Goal: Check status: Check status

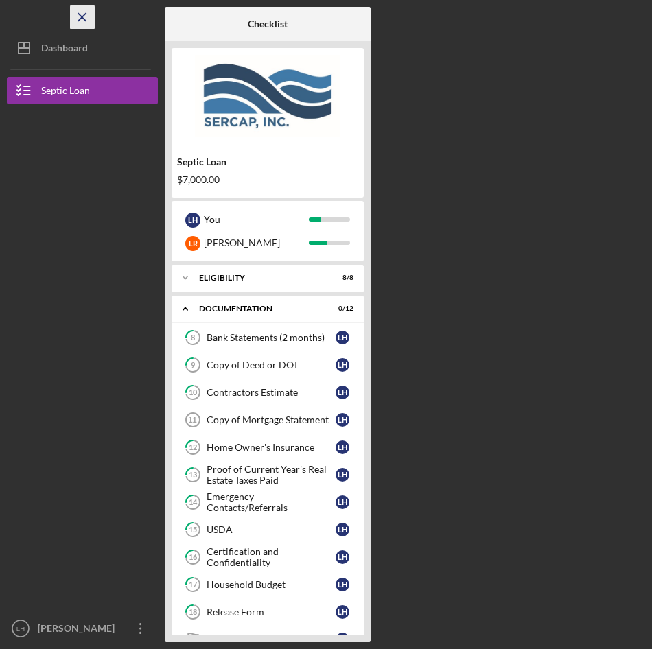
click at [83, 17] on icon "Icon/Menu Close" at bounding box center [82, 17] width 31 height 31
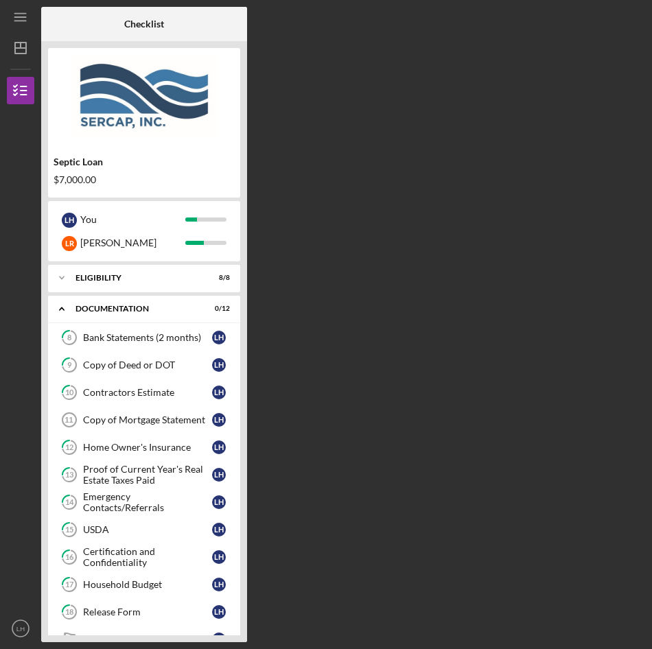
click at [408, 252] on div "Checklist Septic Loan $7,000.00 L H You L R Louis Icon/Expander Eligibility 8 /…" at bounding box center [343, 324] width 604 height 635
click at [298, 45] on div "Checklist Septic Loan $7,000.00 L H You L R Louis Icon/Expander Eligibility 8 /…" at bounding box center [343, 324] width 604 height 635
click at [12, 95] on icon "button" at bounding box center [20, 90] width 34 height 34
click at [233, 174] on div "Septic Loan $7,000.00" at bounding box center [144, 171] width 192 height 40
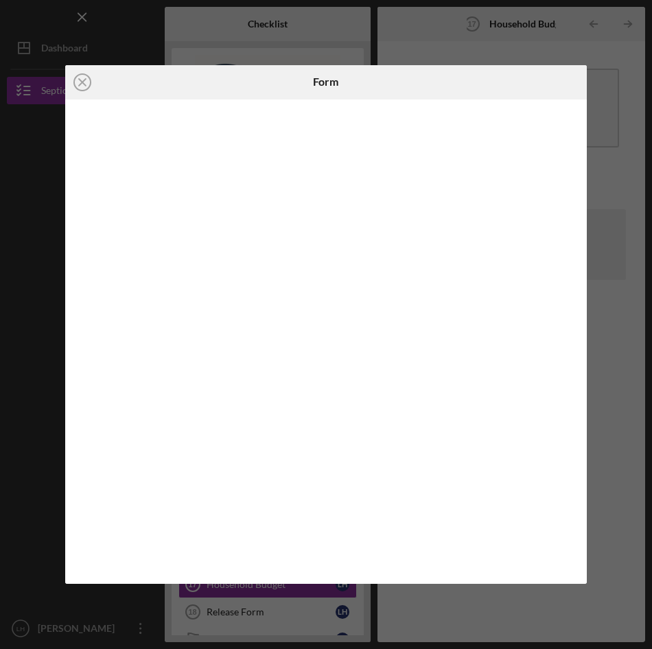
scroll to position [179, 0]
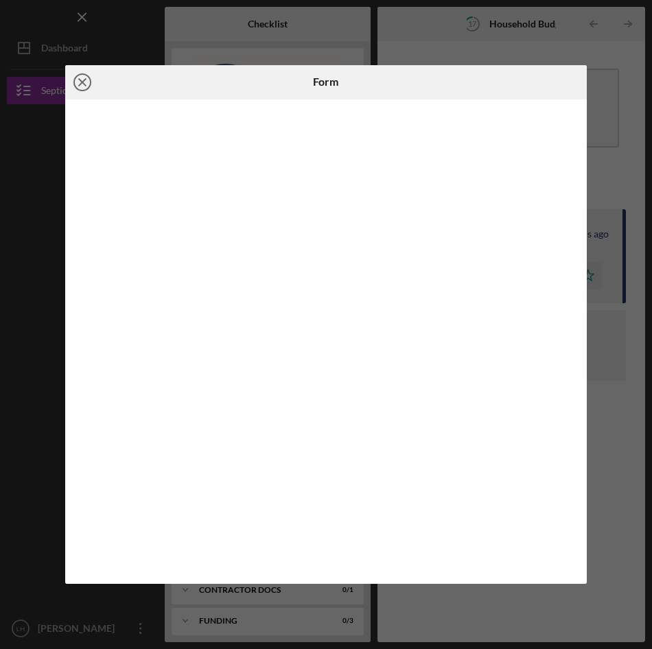
click at [80, 81] on line at bounding box center [82, 82] width 7 height 7
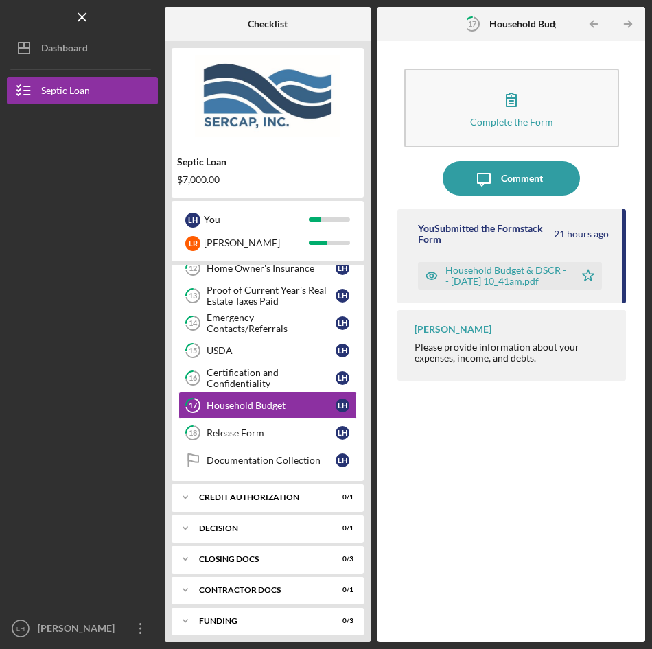
click at [525, 271] on div "Household Budget & DSCR -- [DATE] 10_41am.pdf" at bounding box center [506, 276] width 122 height 22
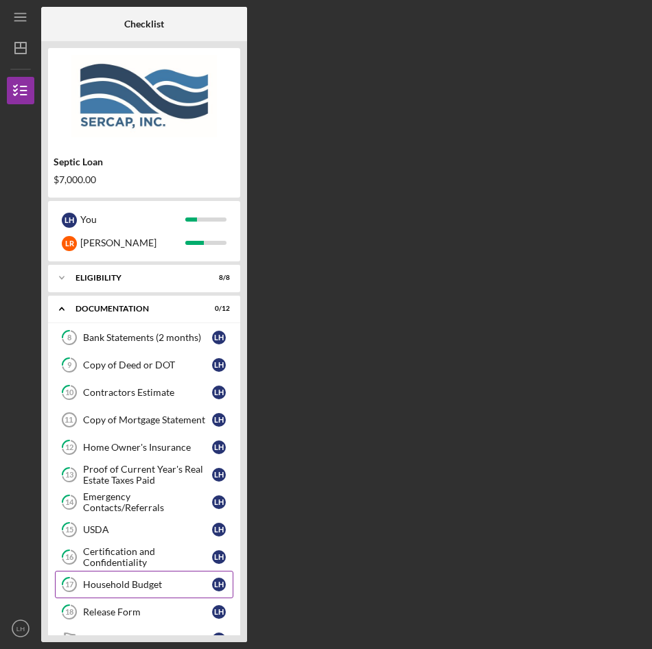
click at [115, 586] on div "Household Budget" at bounding box center [147, 584] width 129 height 11
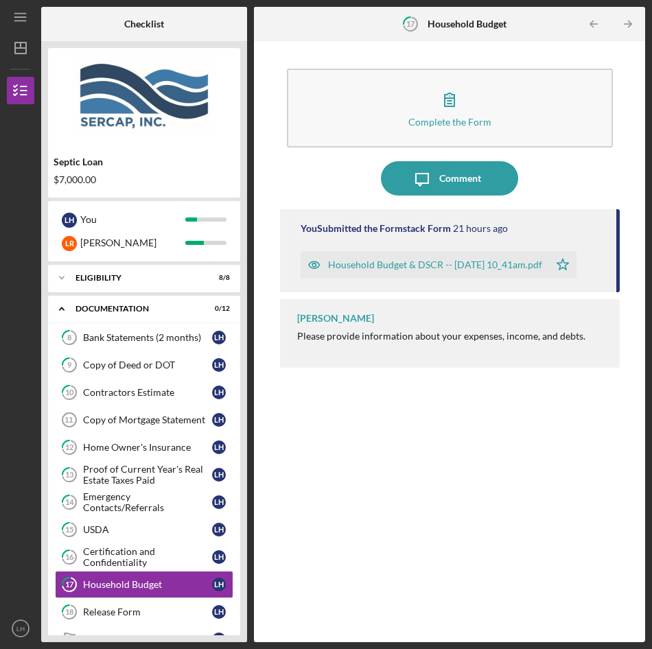
click at [376, 265] on div "Household Budget & DSCR -- [DATE] 10_41am.pdf" at bounding box center [435, 264] width 214 height 11
